Goal: Navigation & Orientation: Find specific page/section

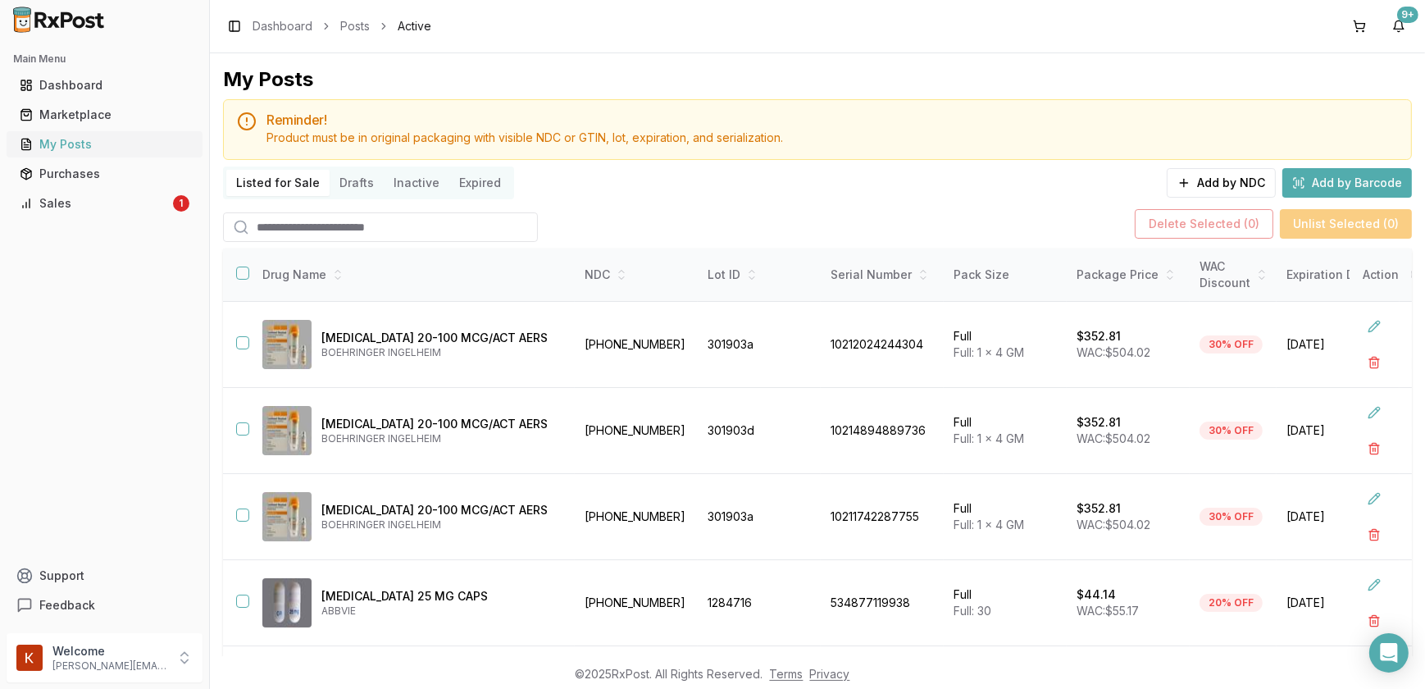
click at [80, 141] on div "My Posts" at bounding box center [105, 144] width 170 height 16
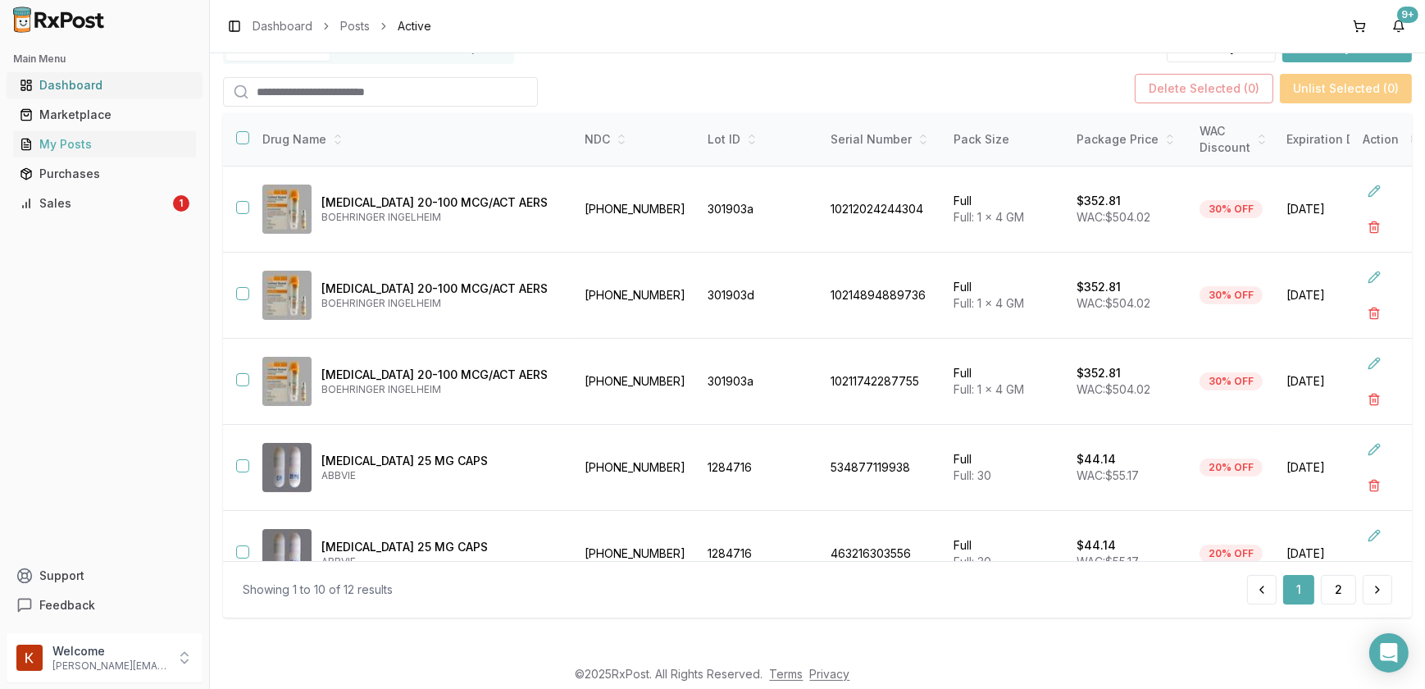
click at [89, 84] on div "Dashboard" at bounding box center [105, 85] width 170 height 16
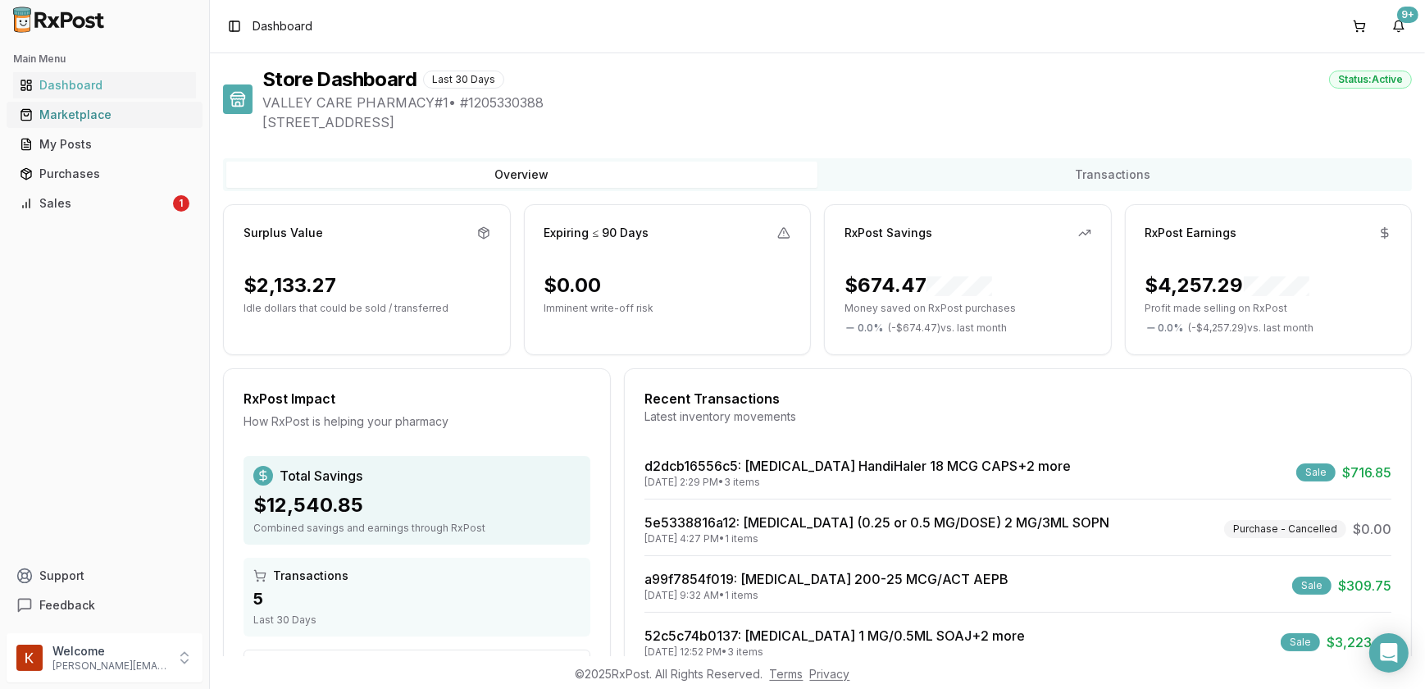
click at [81, 112] on div "Marketplace" at bounding box center [105, 115] width 170 height 16
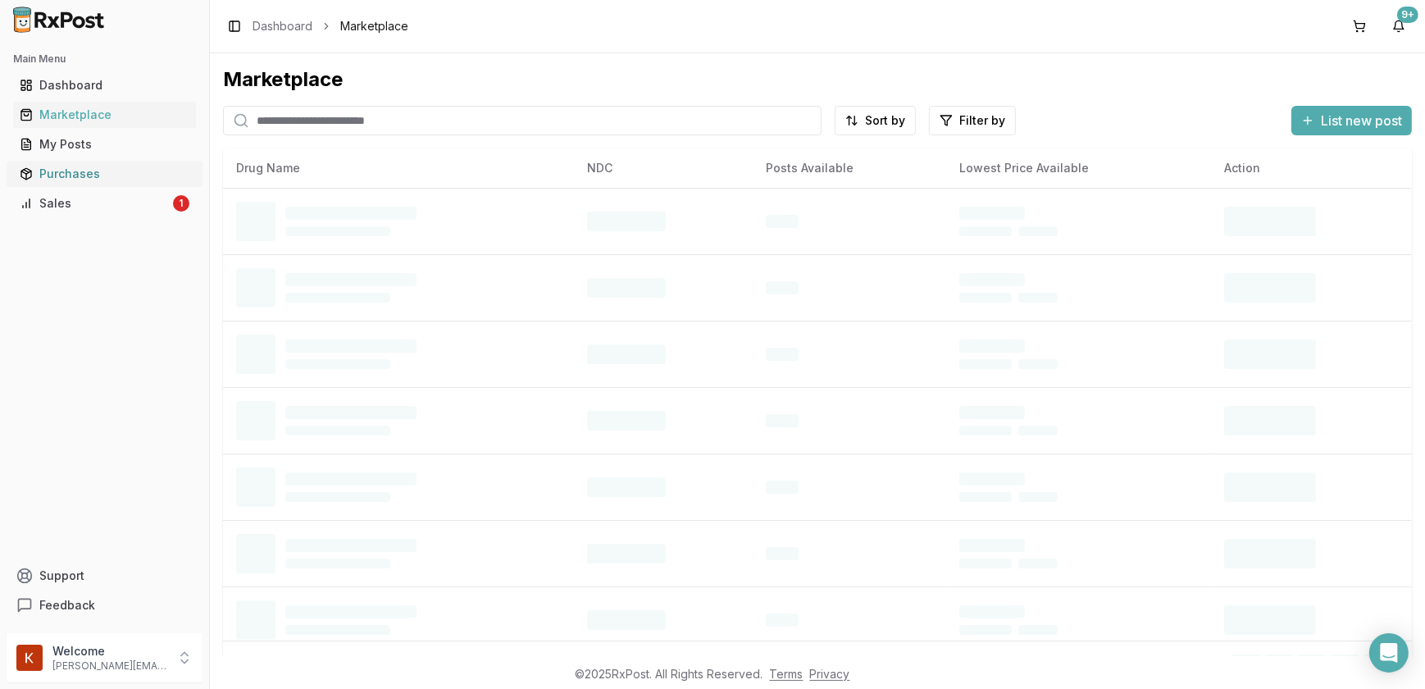
click at [80, 172] on div "Purchases" at bounding box center [105, 174] width 170 height 16
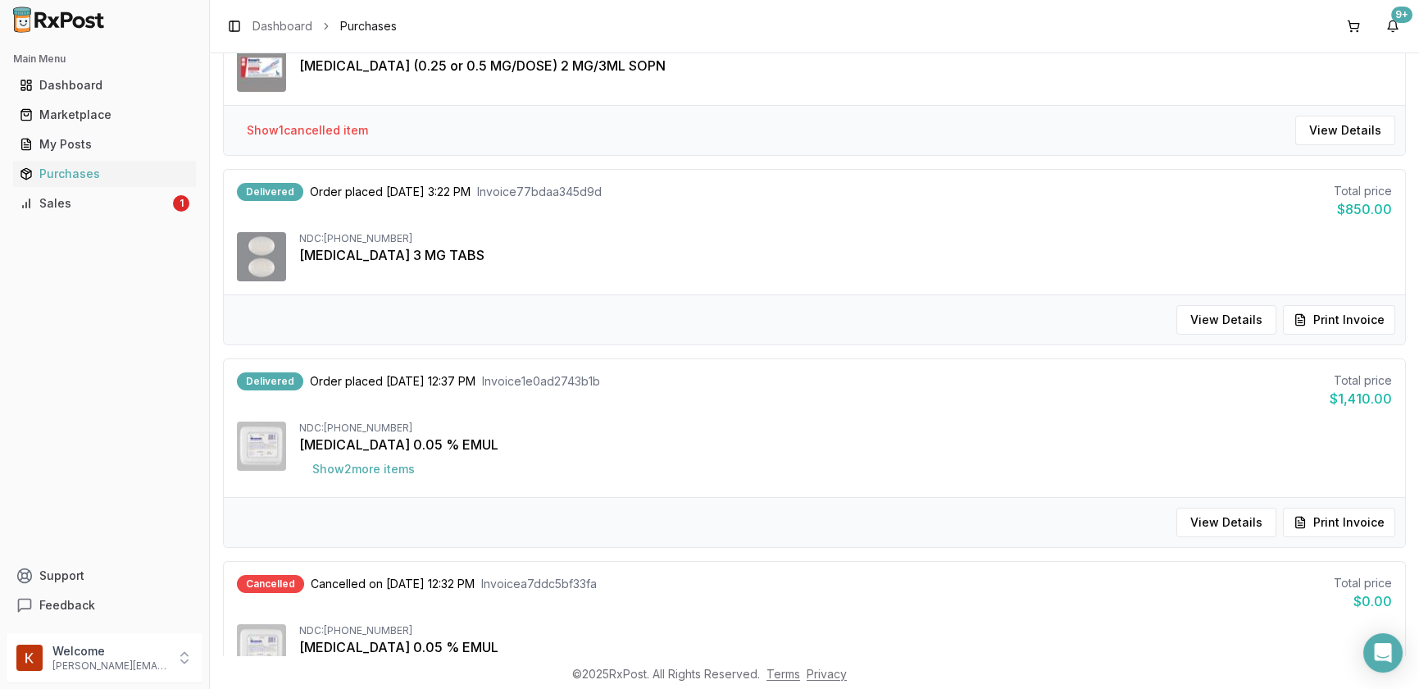
scroll to position [223, 0]
